Goal: Transaction & Acquisition: Obtain resource

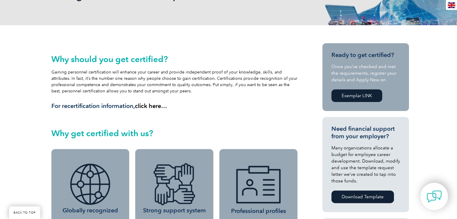
scroll to position [120, 0]
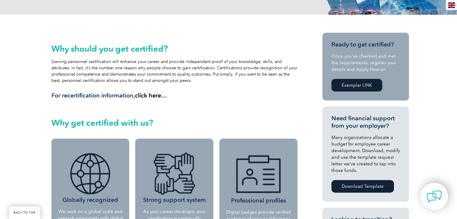
click at [350, 84] on link "Exemplar LINK" at bounding box center [356, 85] width 51 height 13
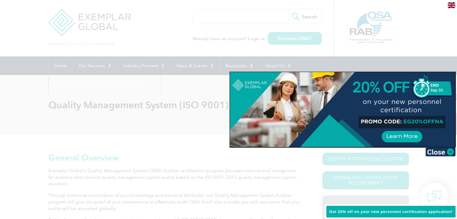
click at [405, 138] on div at bounding box center [342, 109] width 225 height 75
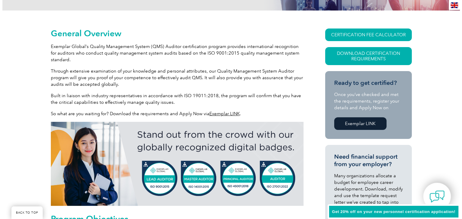
scroll to position [150, 0]
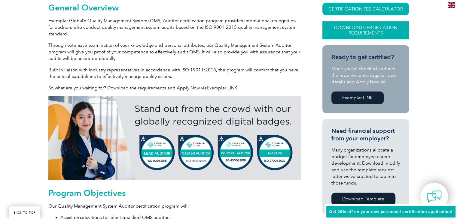
click at [358, 29] on link "Download Certification Requirements" at bounding box center [365, 30] width 87 height 18
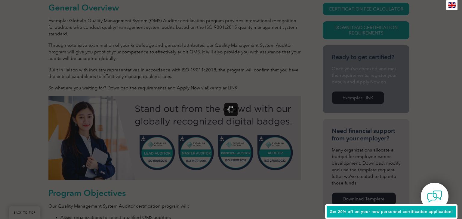
scroll to position [0, 0]
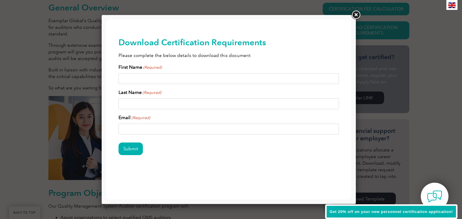
click at [231, 75] on input "First Name (Required)" at bounding box center [228, 78] width 221 height 11
type input "[PERSON_NAME]"
type input "[PERSON_NAME][EMAIL_ADDRESS][PERSON_NAME][DOMAIN_NAME]"
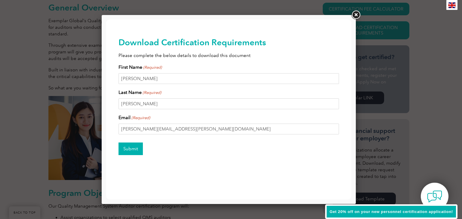
click at [139, 153] on input "Submit" at bounding box center [130, 149] width 24 height 13
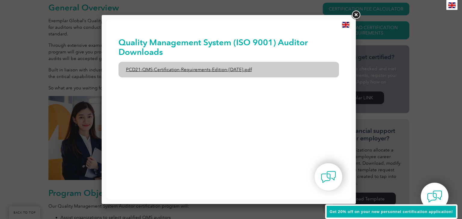
click at [182, 68] on link "PCD21-QMS-Certification-Requirements-Edition-[DATE].pdf" at bounding box center [228, 70] width 221 height 16
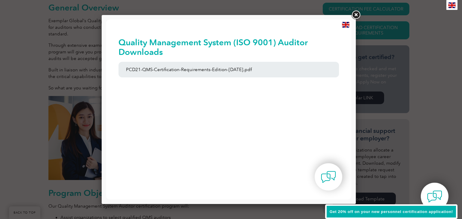
click at [355, 13] on link at bounding box center [355, 15] width 11 height 11
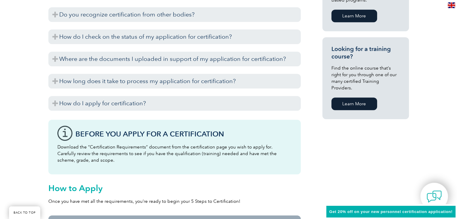
scroll to position [391, 0]
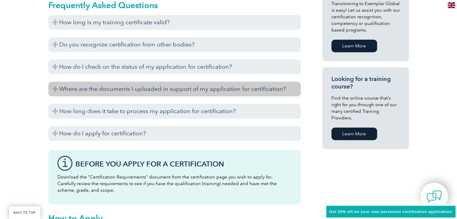
click at [259, 88] on h3 "Where are the documents I uploaded in support of my application for certificati…" at bounding box center [174, 89] width 252 height 15
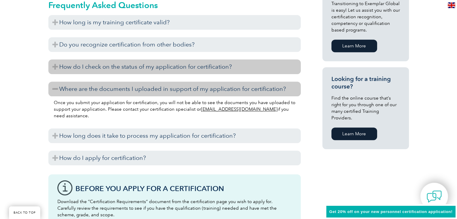
click at [275, 69] on h3 "How do I check on the status of my application for certification?" at bounding box center [174, 67] width 252 height 15
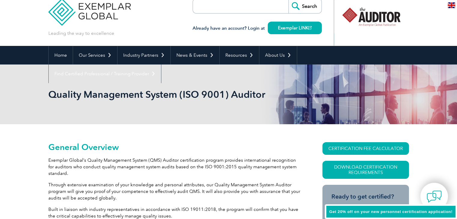
scroll to position [0, 0]
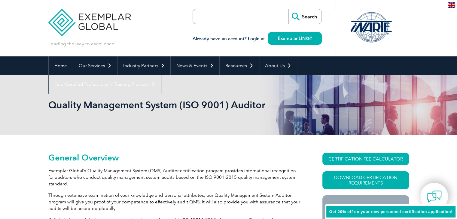
click at [213, 17] on input "search" at bounding box center [227, 16] width 63 height 14
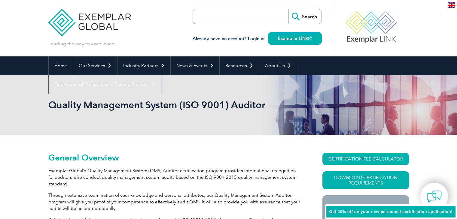
click at [213, 17] on input "search" at bounding box center [227, 16] width 63 height 14
click at [166, 27] on div "Leading the way to excellence Search" at bounding box center [228, 28] width 361 height 56
